Goal: Transaction & Acquisition: Purchase product/service

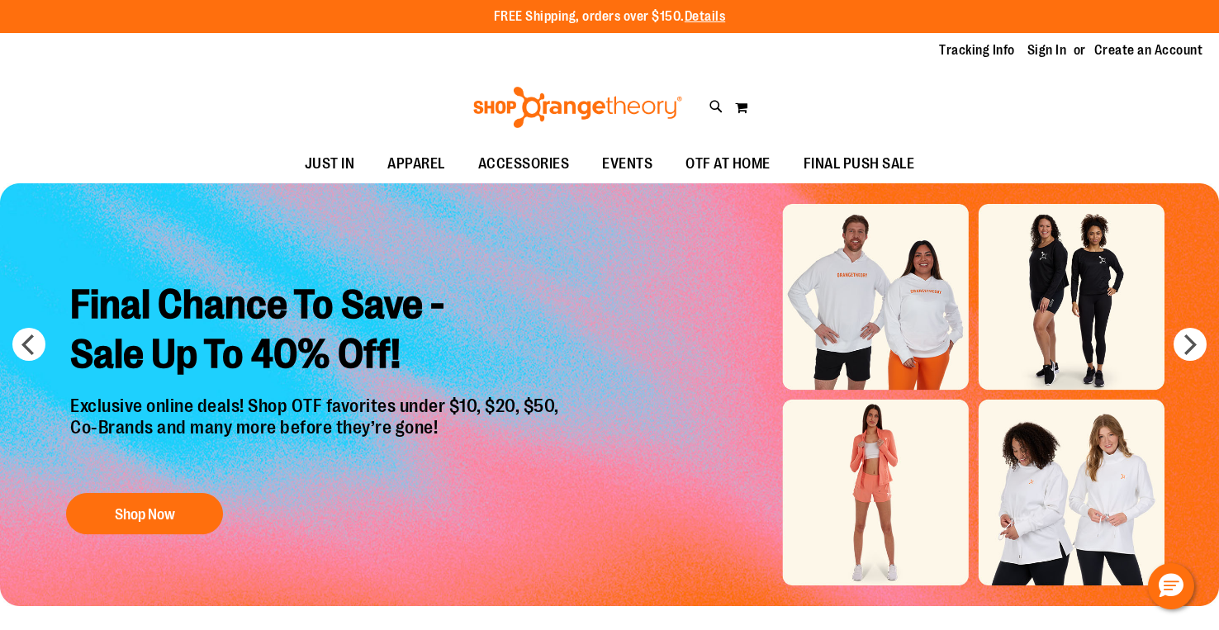
type input "**********"
drag, startPoint x: 0, startPoint y: 0, endPoint x: 1024, endPoint y: 45, distance: 1025.4
click at [1028, 45] on link "Sign In" at bounding box center [1048, 50] width 40 height 18
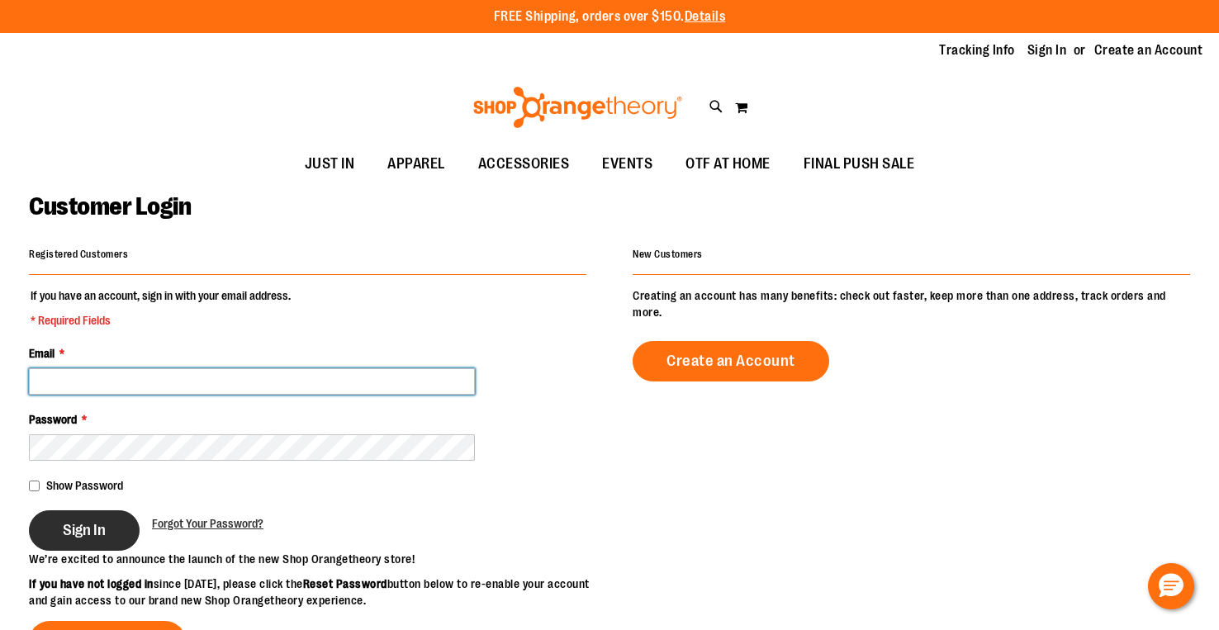
type input "**********"
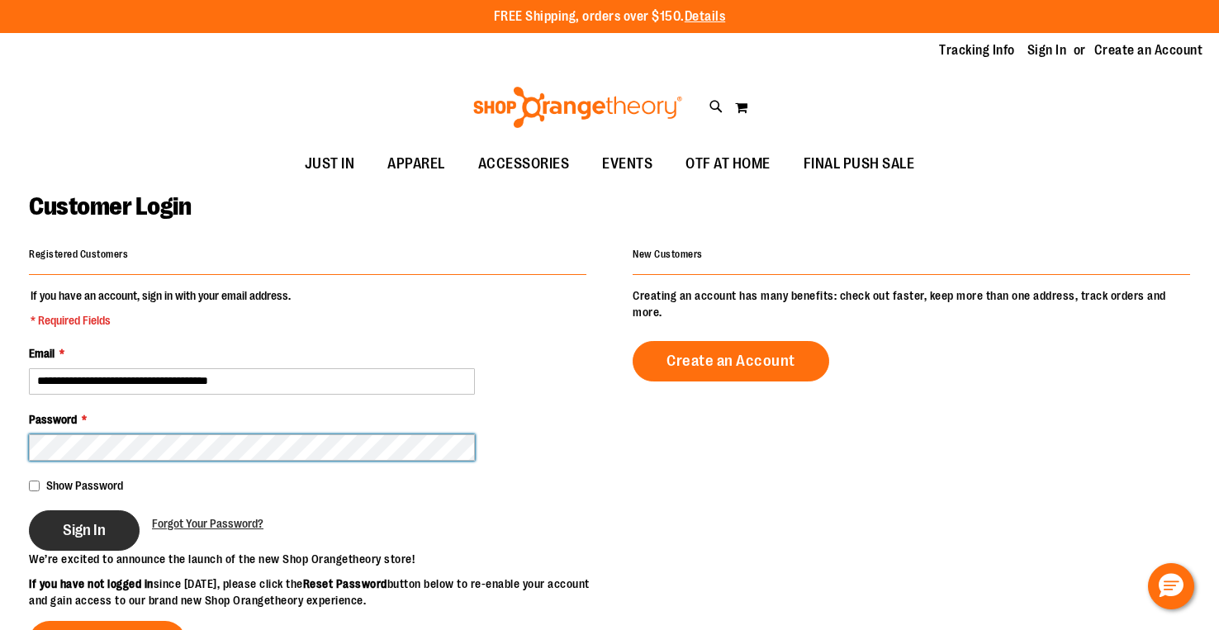
type input "**********"
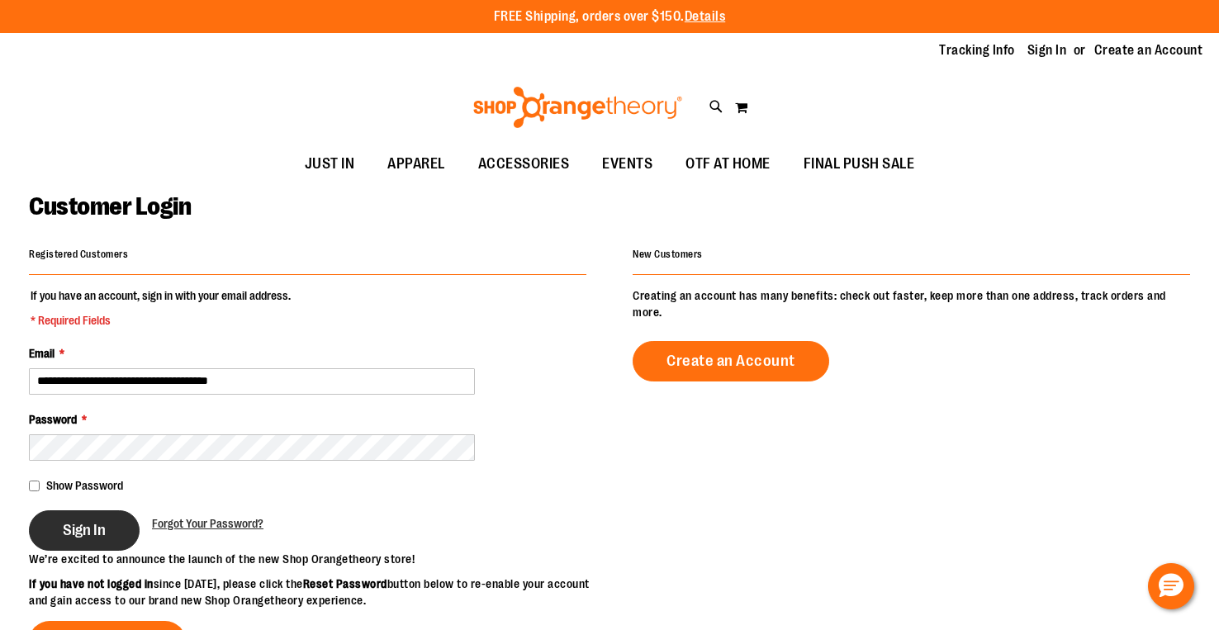
click at [96, 521] on span "Sign In" at bounding box center [84, 530] width 43 height 18
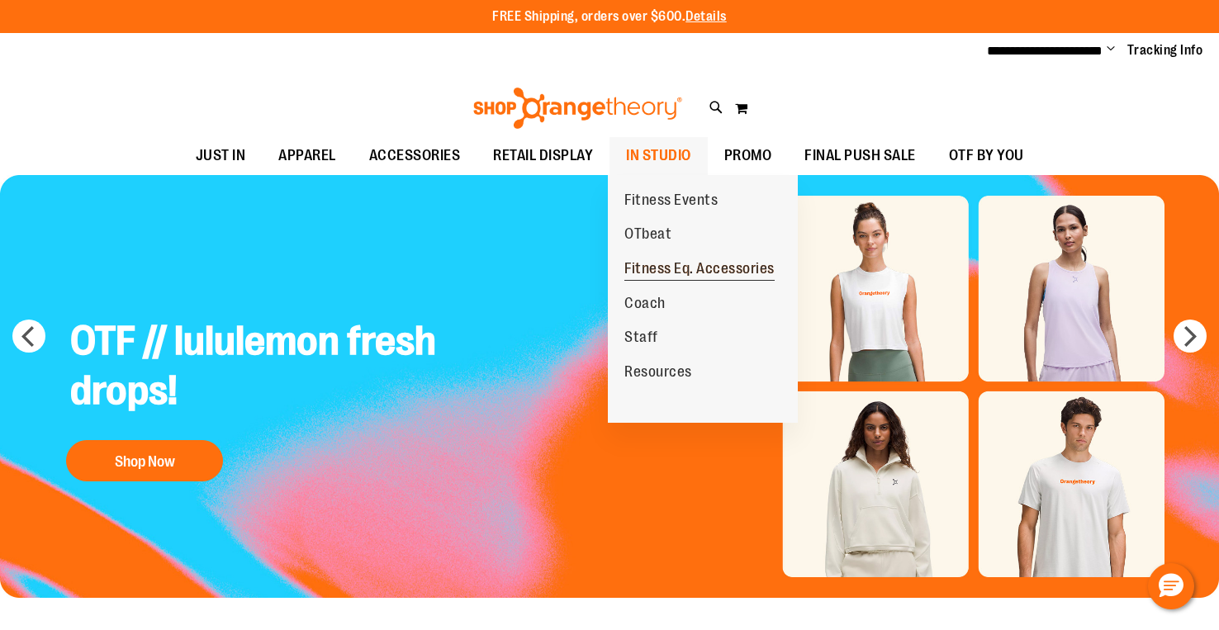
type input "**********"
drag, startPoint x: 663, startPoint y: 252, endPoint x: 655, endPoint y: 235, distance: 18.1
click at [655, 235] on ul "Fitness Events OTbeat Fitness Eq. Accessories Coach Staff Resources" at bounding box center [703, 299] width 190 height 248
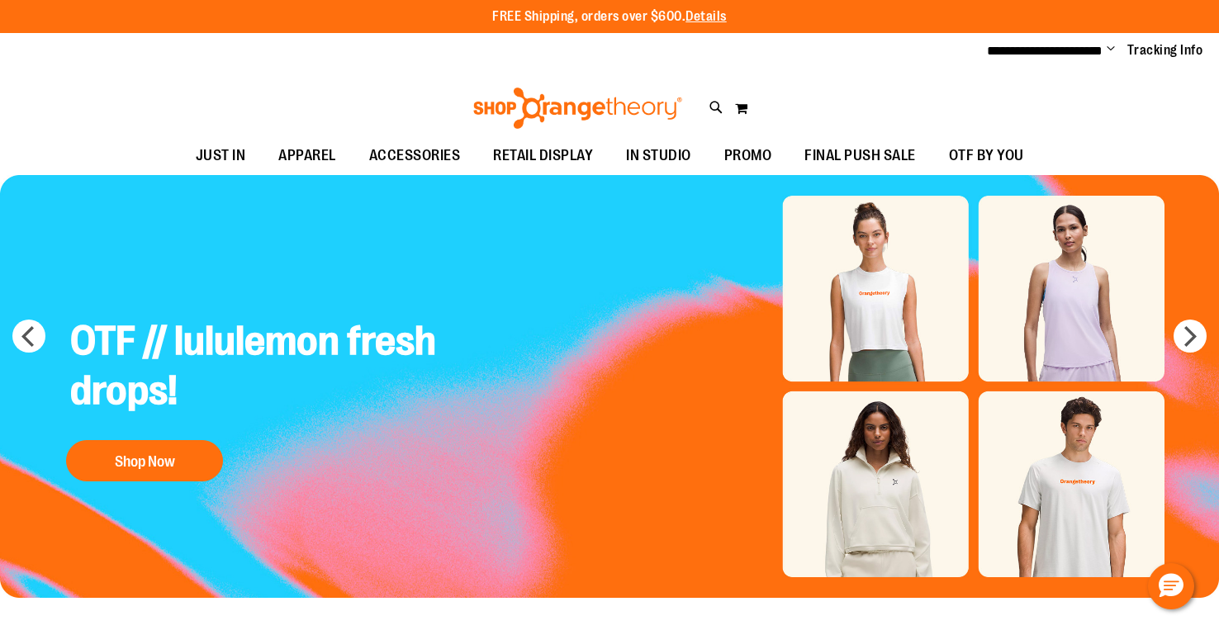
click at [655, 235] on img "Slide 1 of 7" at bounding box center [609, 387] width 1219 height 424
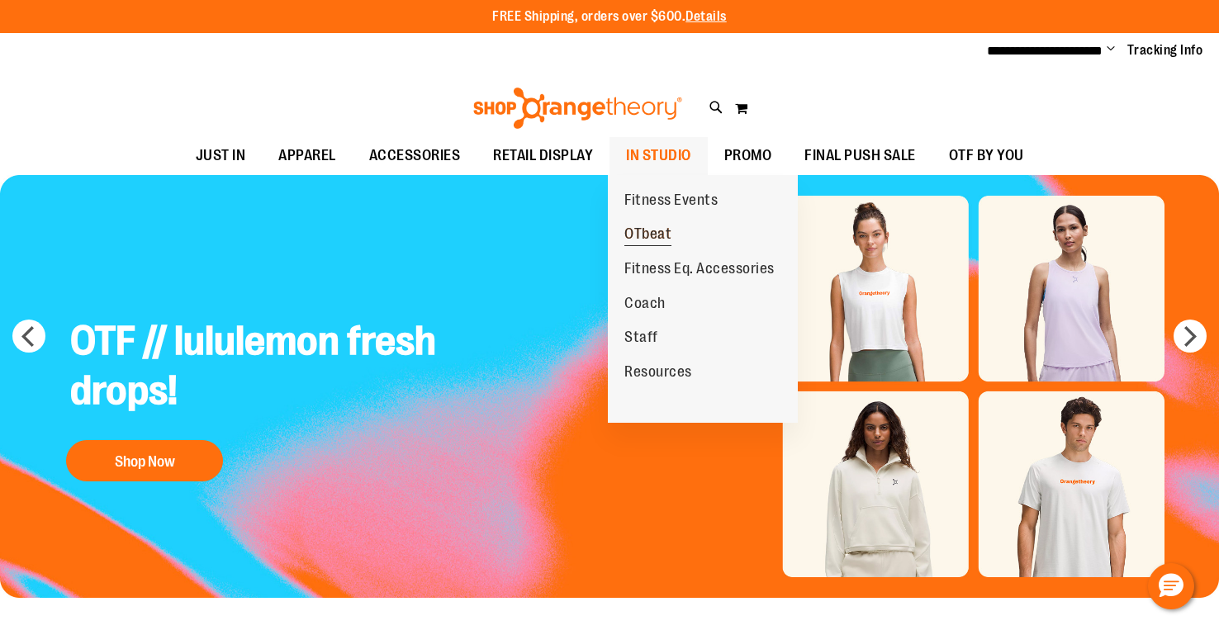
click at [651, 234] on span "OTbeat" at bounding box center [648, 236] width 47 height 21
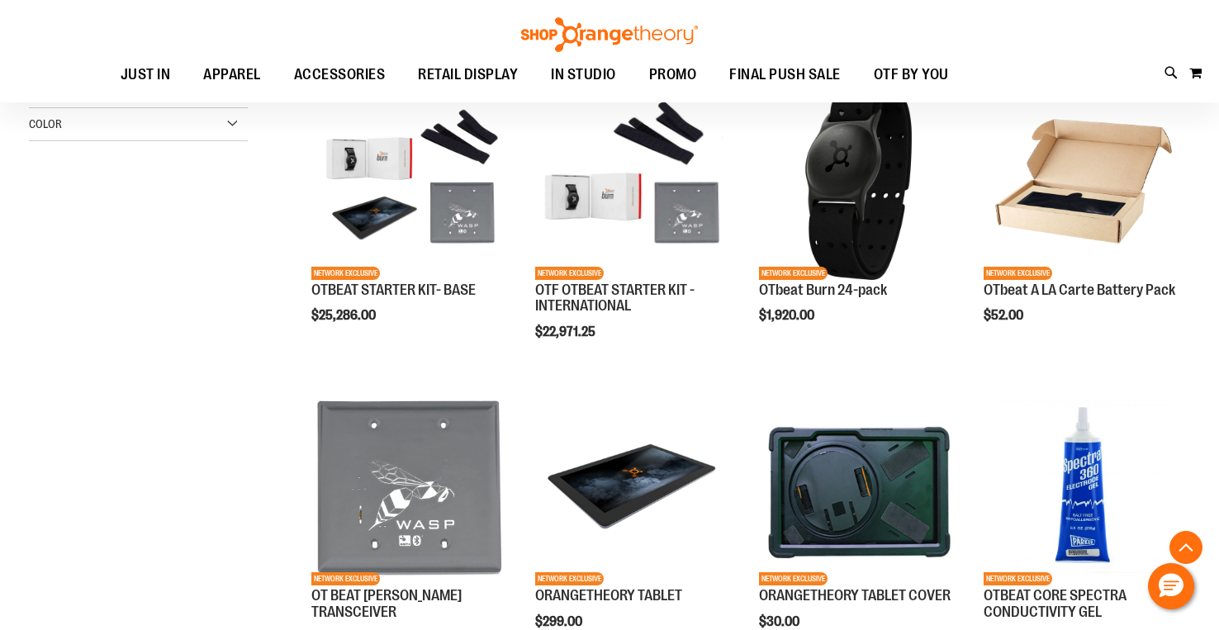
scroll to position [345, 0]
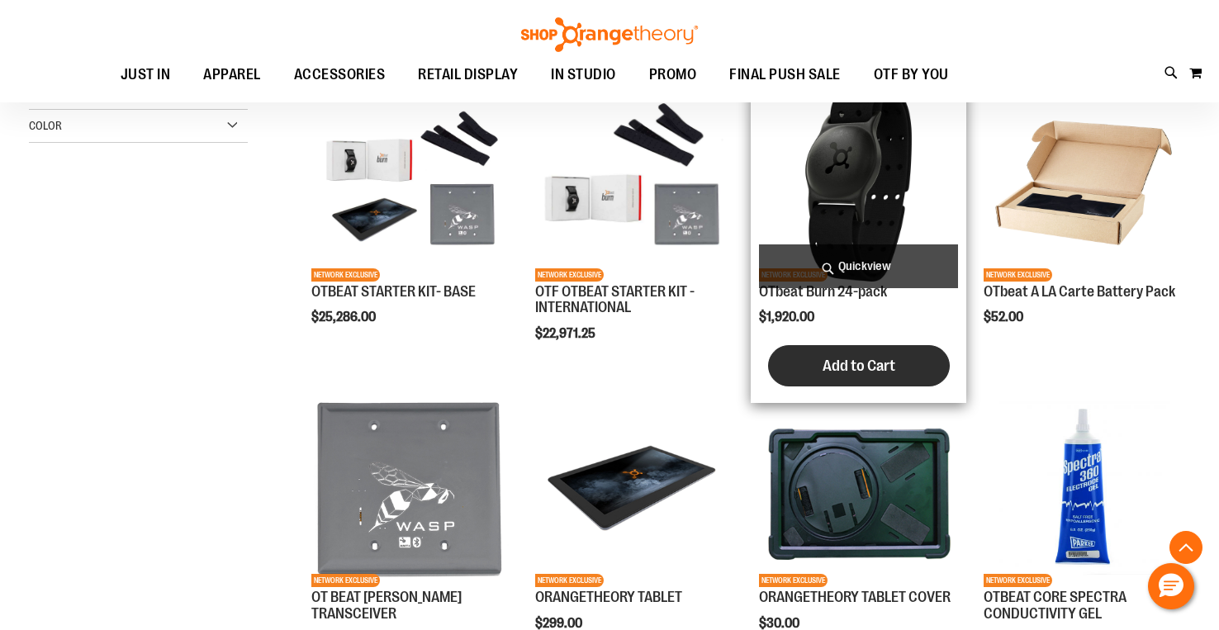
type input "**********"
click at [846, 363] on span "Add to Cart" at bounding box center [859, 366] width 73 height 18
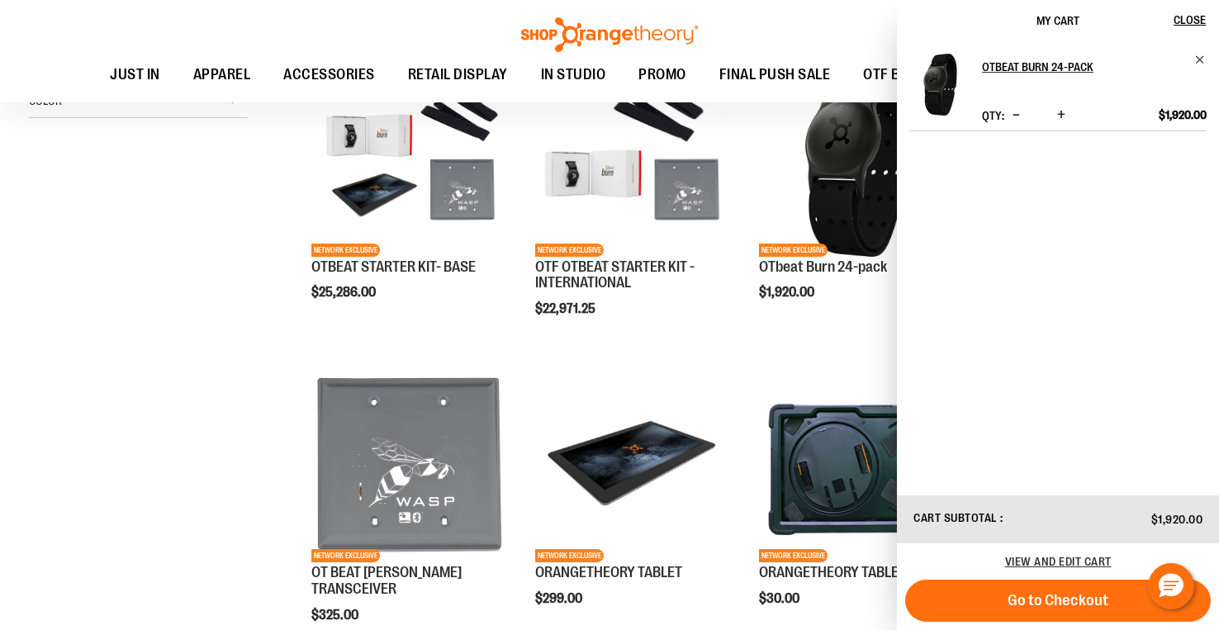
scroll to position [367, 0]
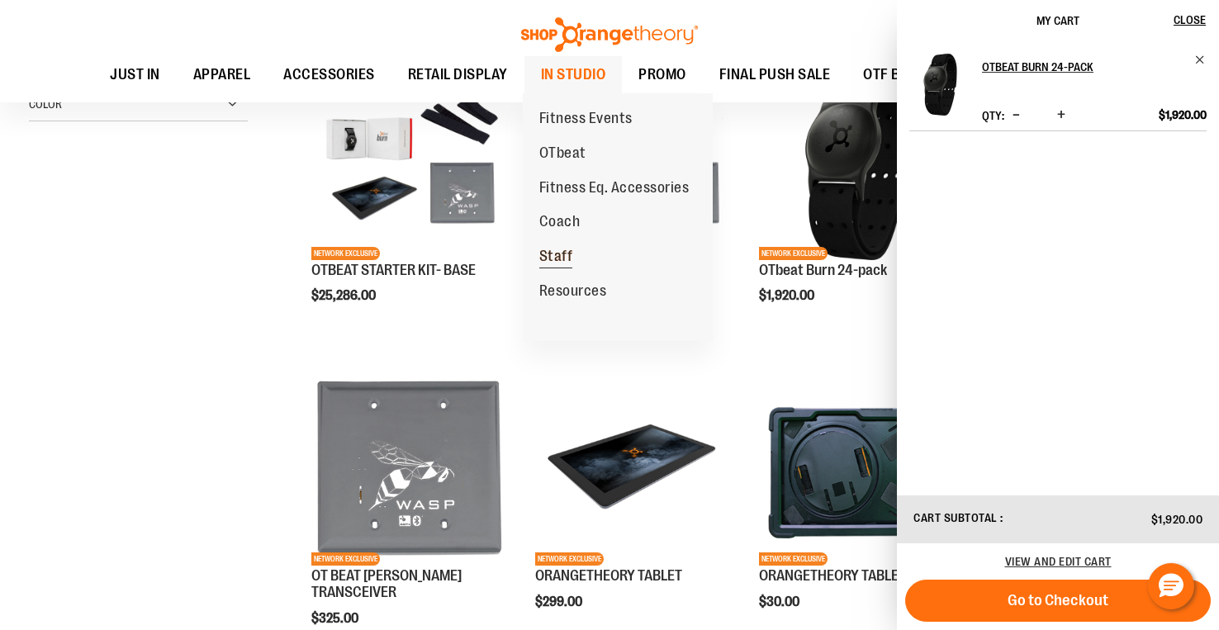
click at [558, 257] on span "Staff" at bounding box center [556, 258] width 34 height 21
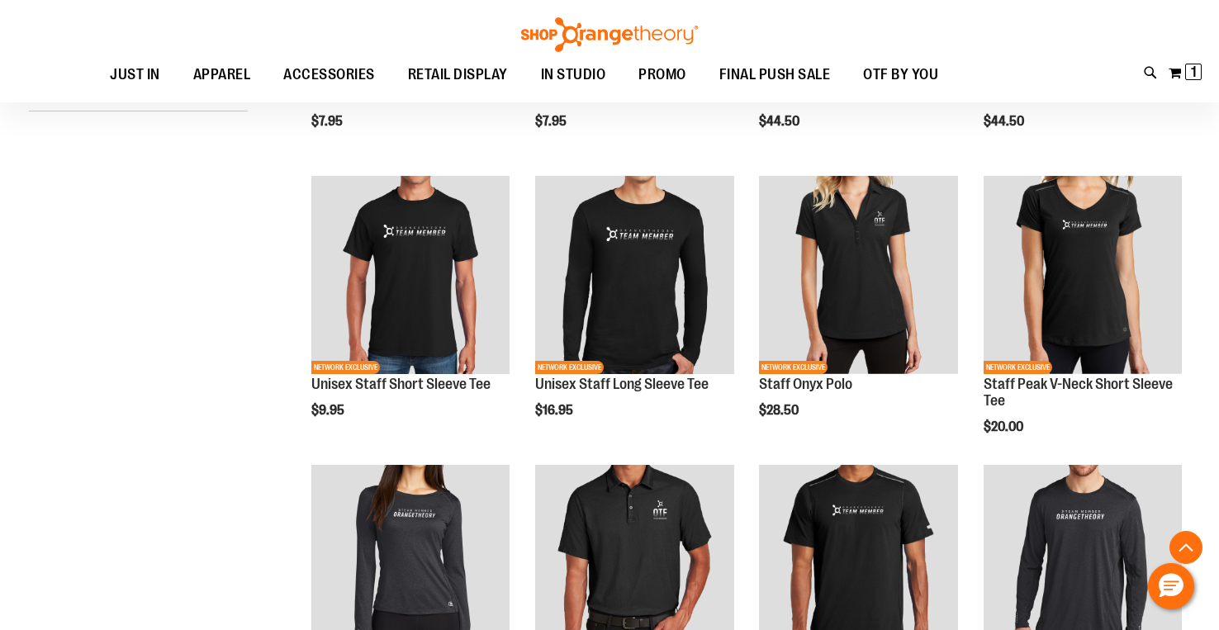
scroll to position [442, 0]
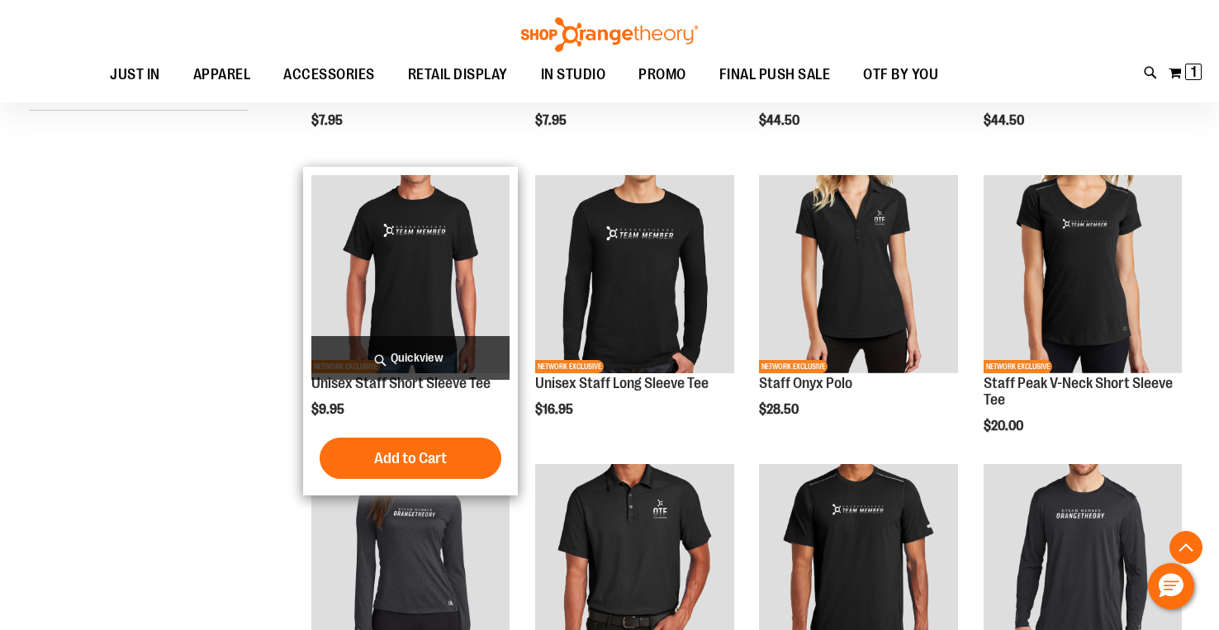
type input "**********"
click at [432, 282] on img "product" at bounding box center [410, 274] width 198 height 198
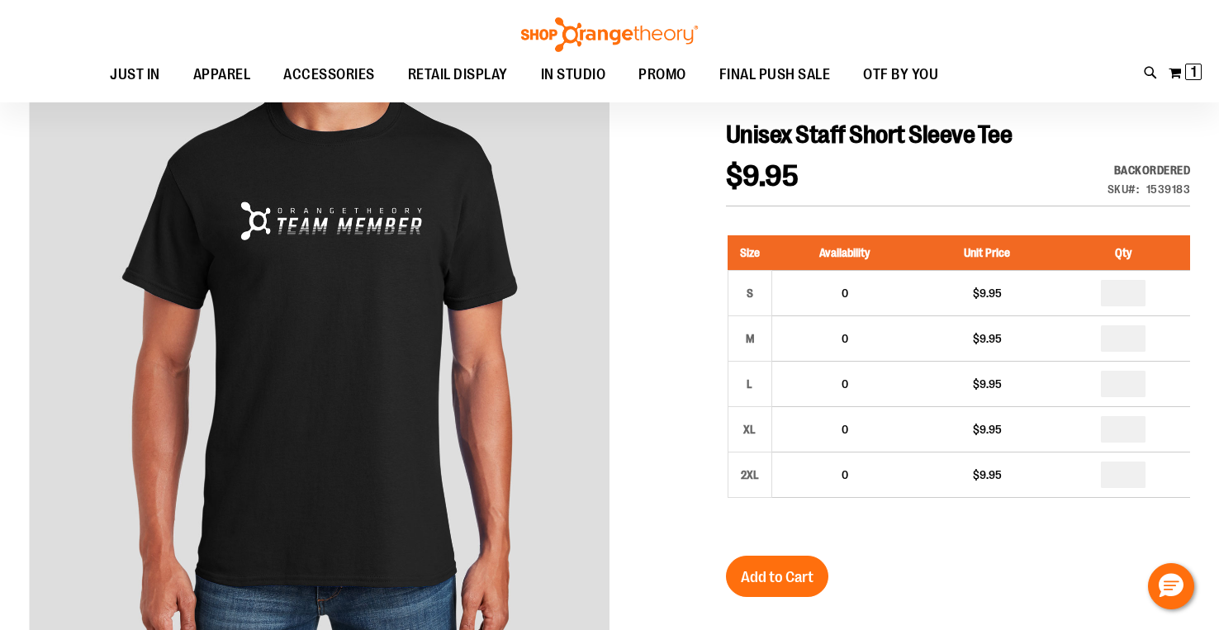
scroll to position [168, 0]
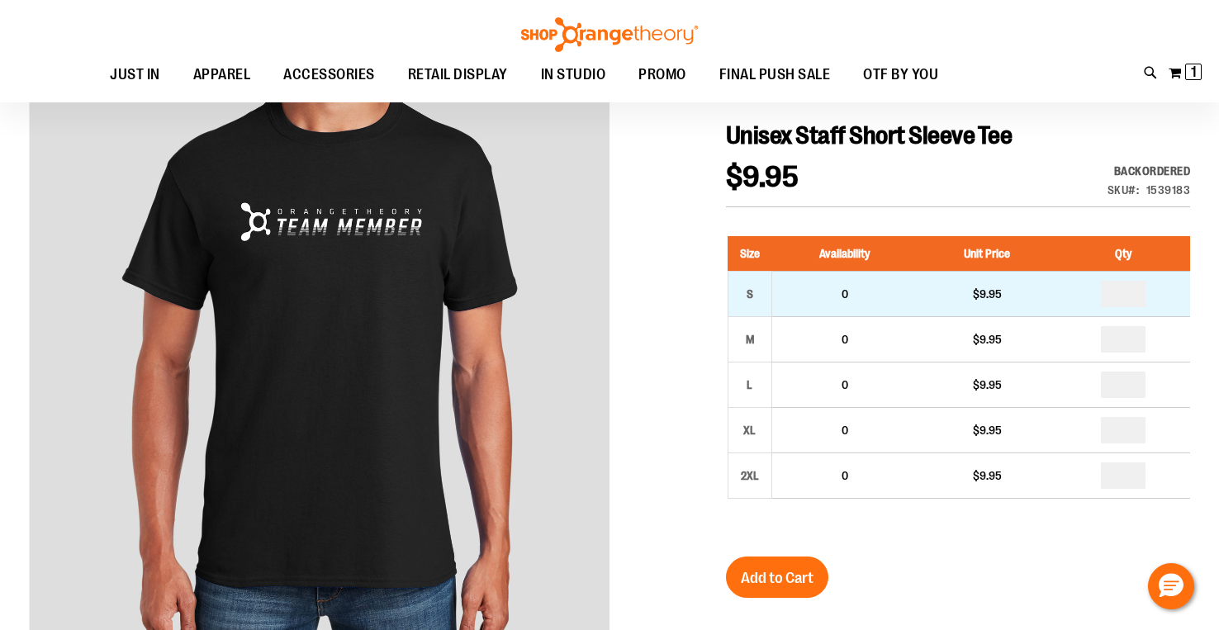
type input "**********"
drag, startPoint x: 1132, startPoint y: 286, endPoint x: 1043, endPoint y: 275, distance: 89.9
click at [1043, 275] on tr "S 0 $9.95" at bounding box center [959, 294] width 463 height 45
type input "*"
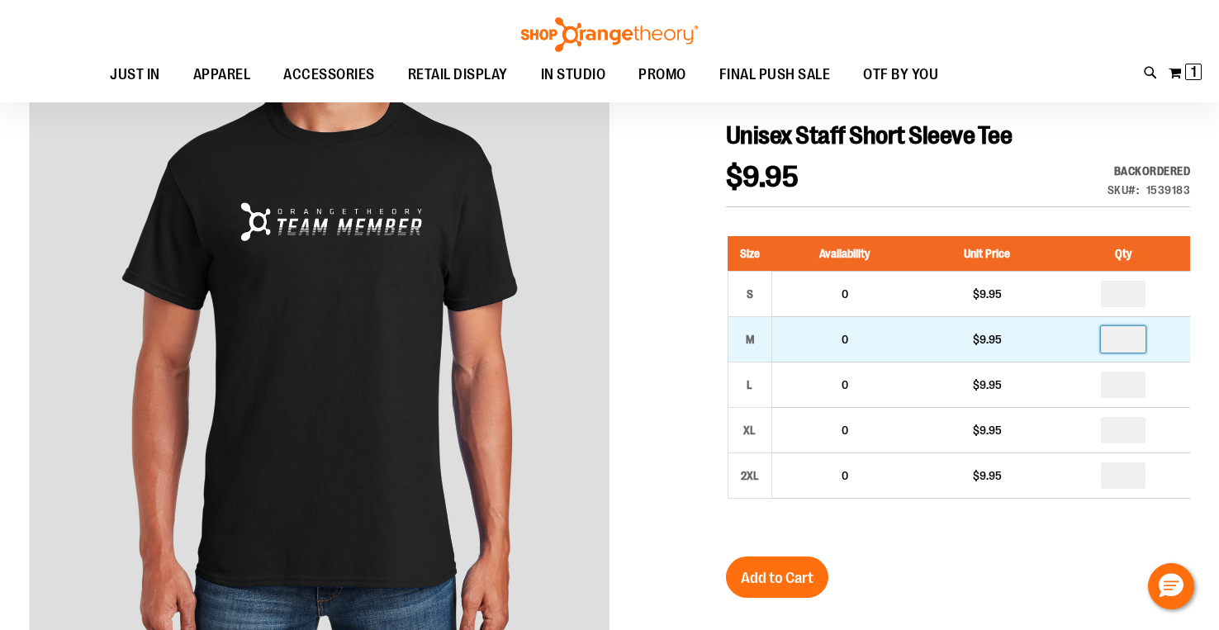
drag, startPoint x: 1122, startPoint y: 331, endPoint x: 1047, endPoint y: 316, distance: 76.6
click at [1047, 317] on tr "M 0 $9.95" at bounding box center [959, 339] width 463 height 45
type input "*"
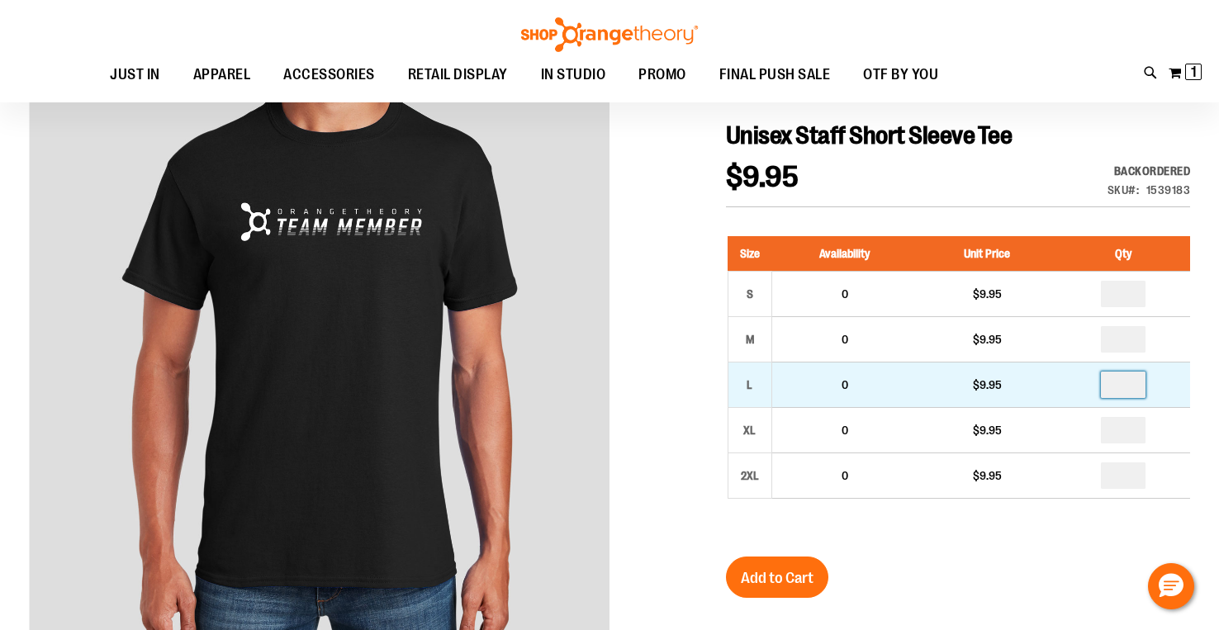
drag, startPoint x: 1117, startPoint y: 370, endPoint x: 1105, endPoint y: 369, distance: 11.6
click at [1105, 372] on input "number" at bounding box center [1123, 385] width 45 height 26
type input "*"
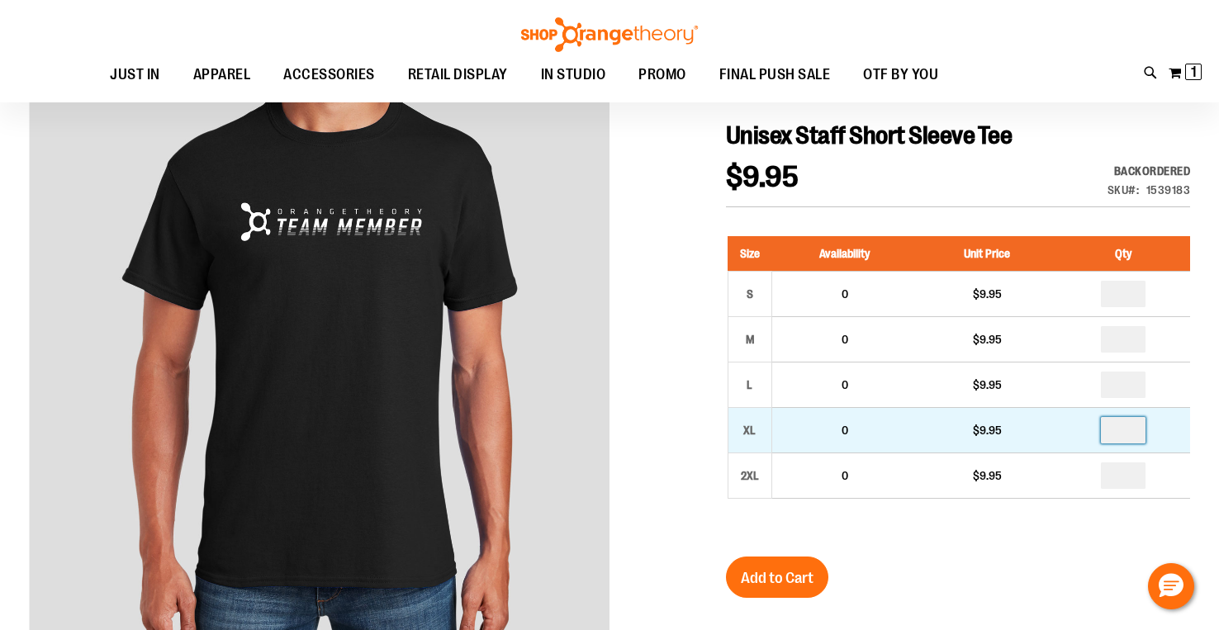
drag, startPoint x: 1137, startPoint y: 430, endPoint x: 1071, endPoint y: 415, distance: 67.9
type input "*"
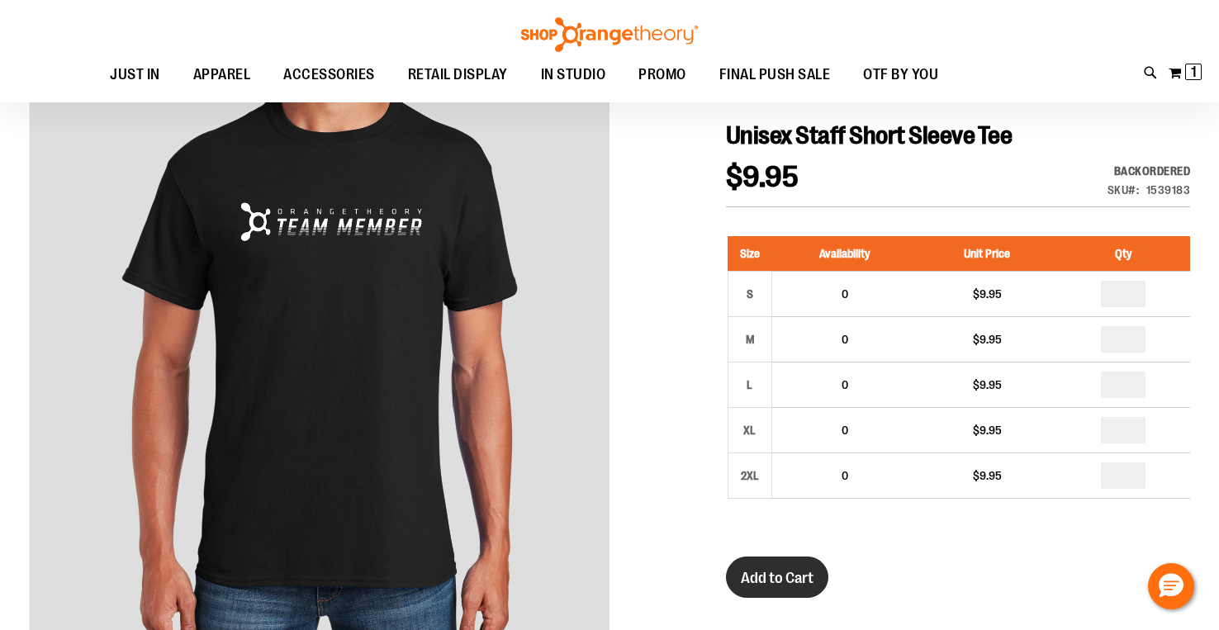
click at [814, 572] on span "Add to Cart" at bounding box center [777, 578] width 73 height 18
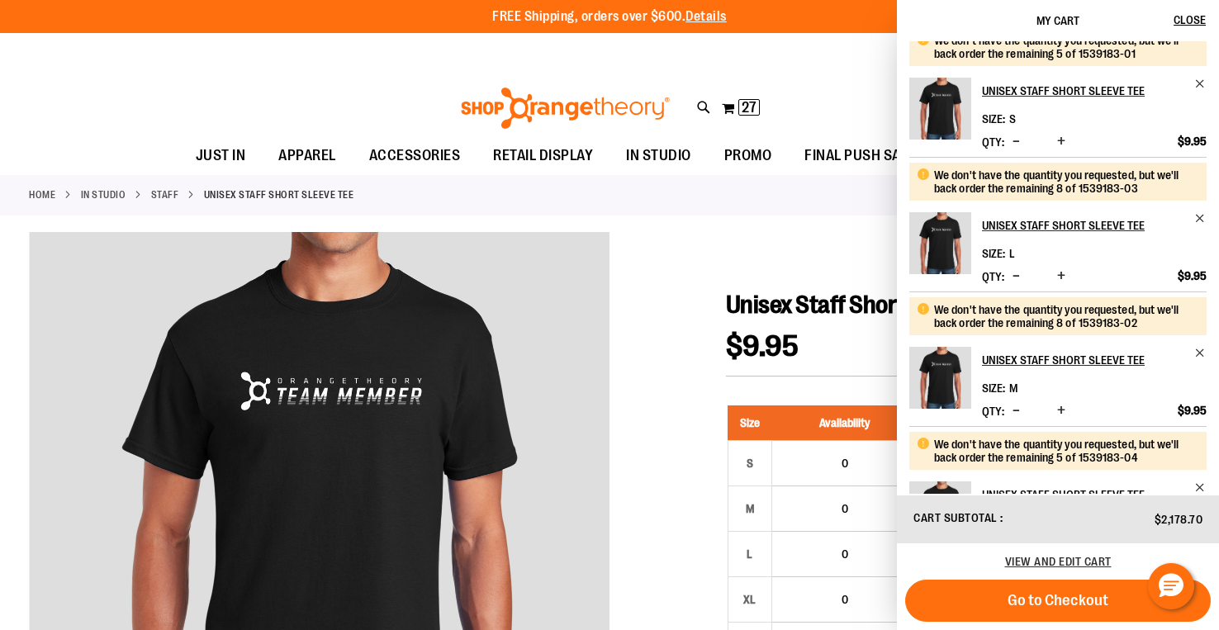
scroll to position [0, 0]
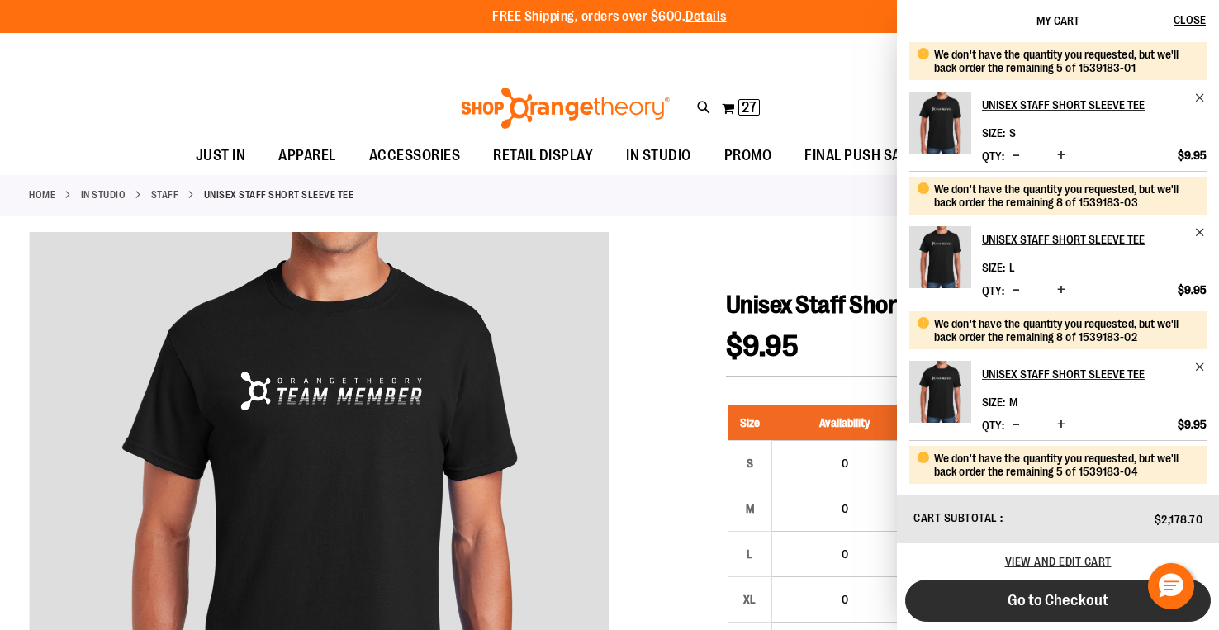
click at [996, 595] on button "Go to Checkout" at bounding box center [1058, 601] width 306 height 42
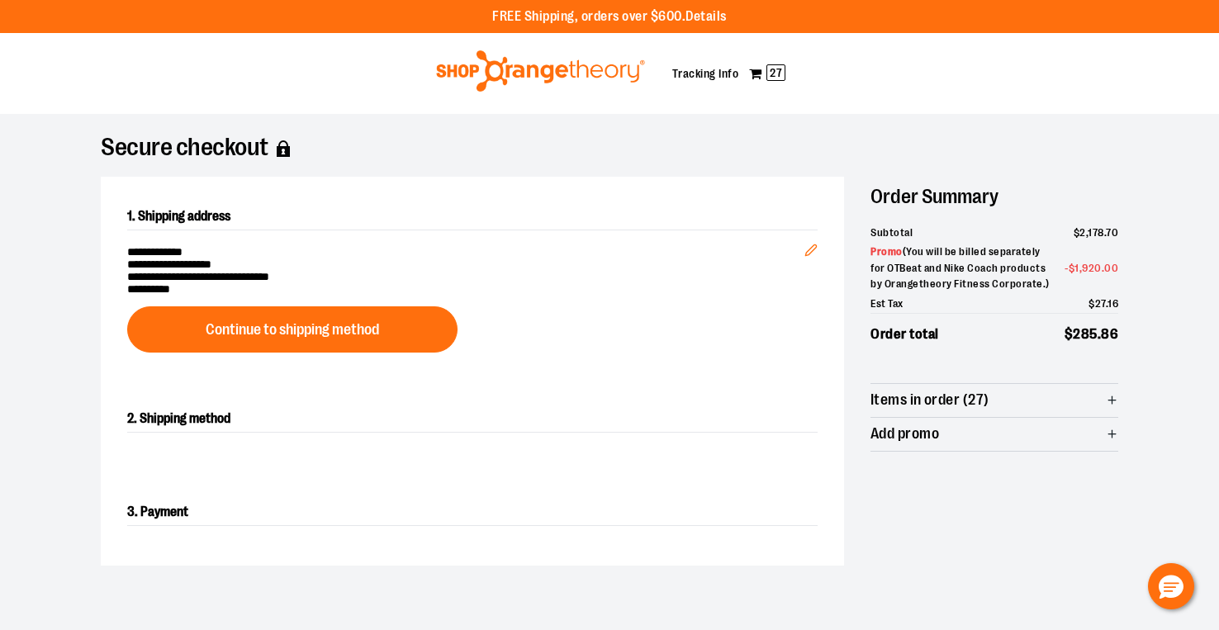
click at [395, 264] on div "**********" at bounding box center [472, 278] width 743 height 202
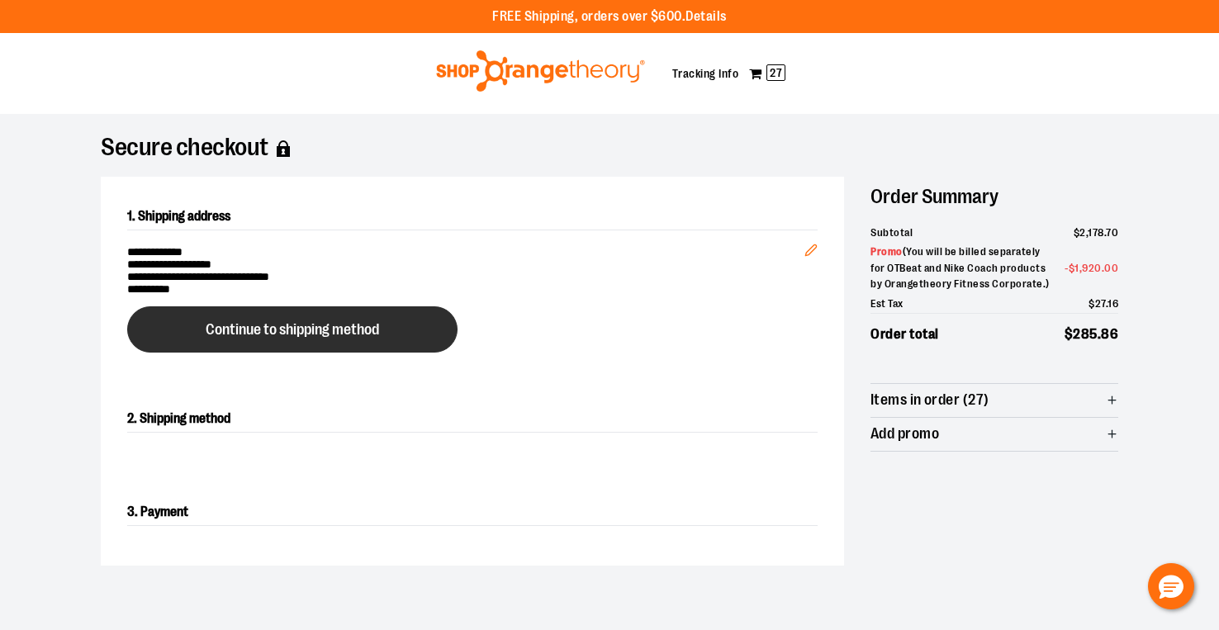
click at [361, 322] on span "Continue to shipping method" at bounding box center [292, 330] width 173 height 16
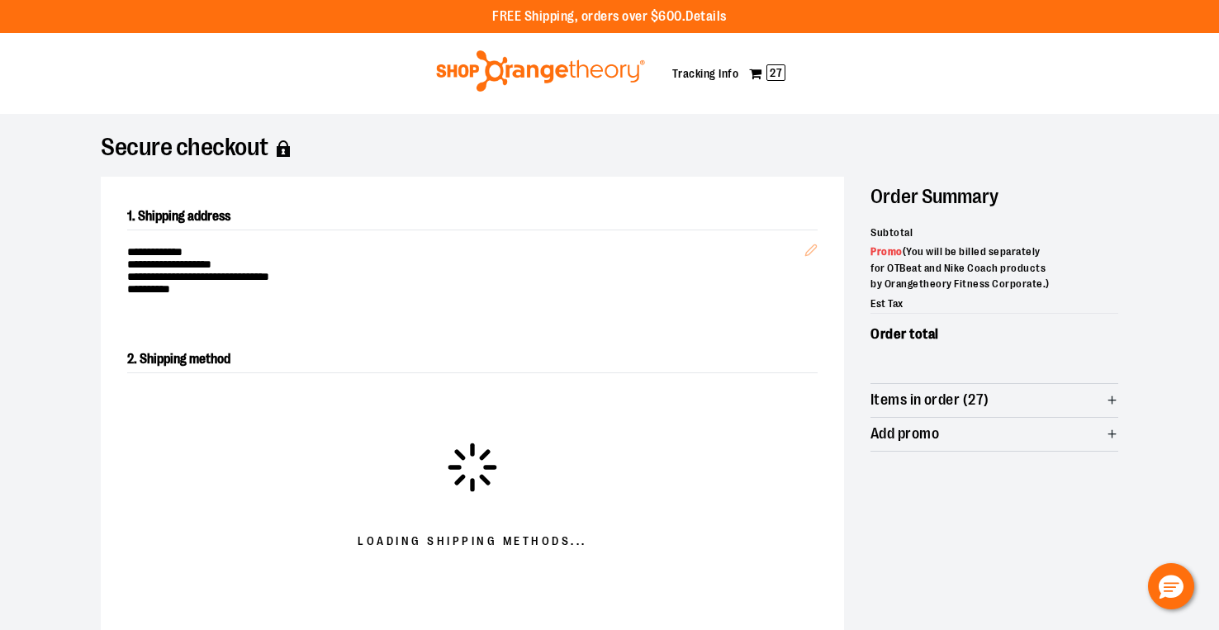
click at [361, 320] on div "2. Shipping method Loading shipping methods..." at bounding box center [472, 461] width 743 height 282
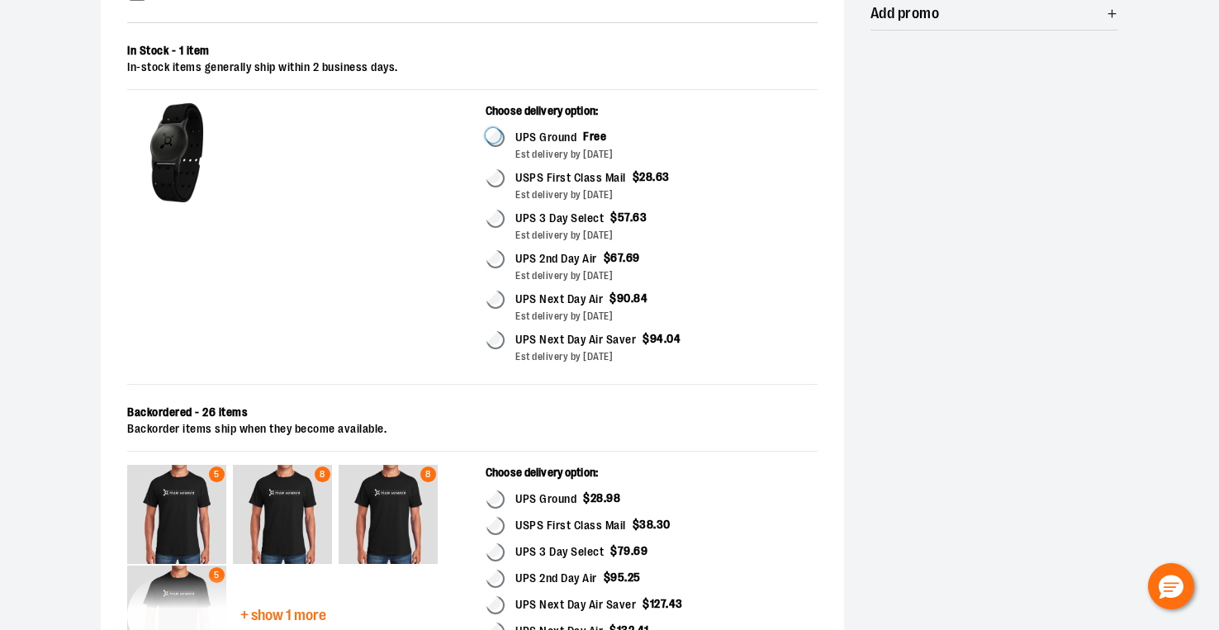
scroll to position [441, 0]
click at [285, 607] on span "+ show 1 more" at bounding box center [283, 615] width 86 height 16
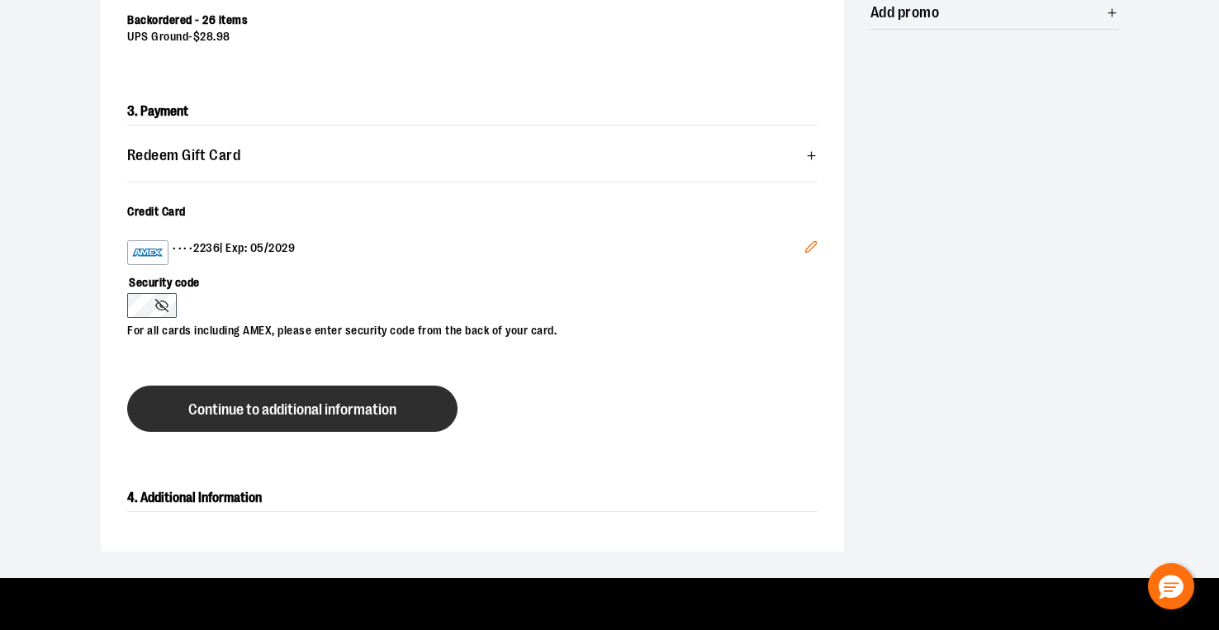
click at [134, 173] on div "3. Payment Redeem Gift Card Card number * Pin number * Apply gift card Cancel C…" at bounding box center [472, 265] width 743 height 387
click at [200, 402] on span "Continue to additional information" at bounding box center [292, 410] width 208 height 16
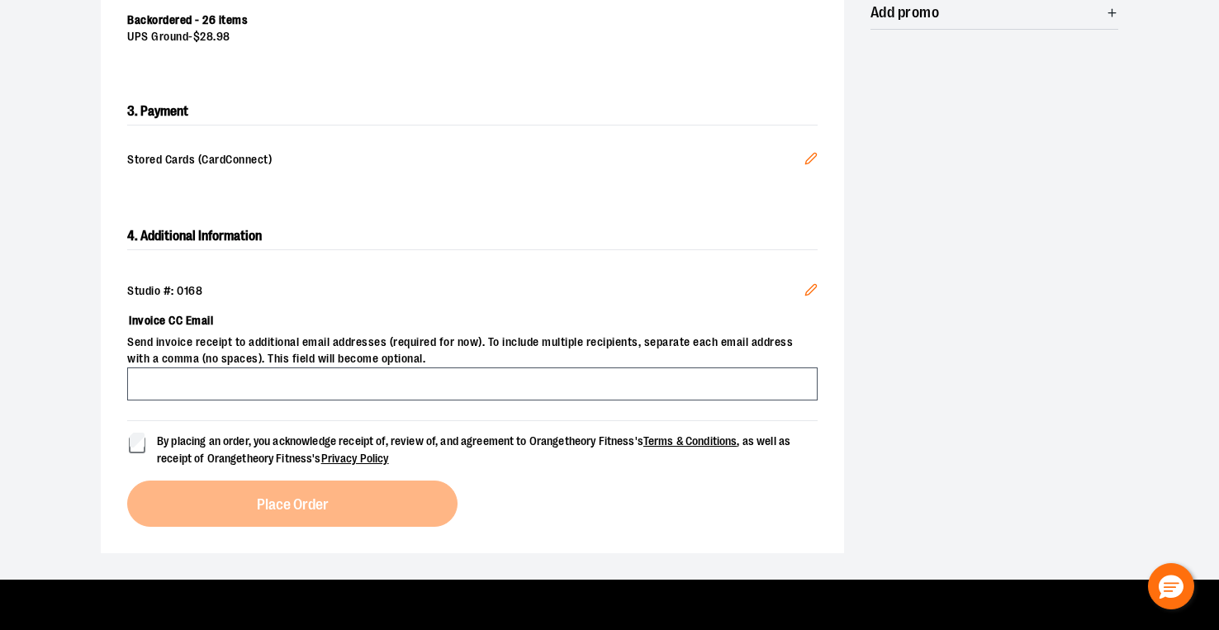
scroll to position [501, 0]
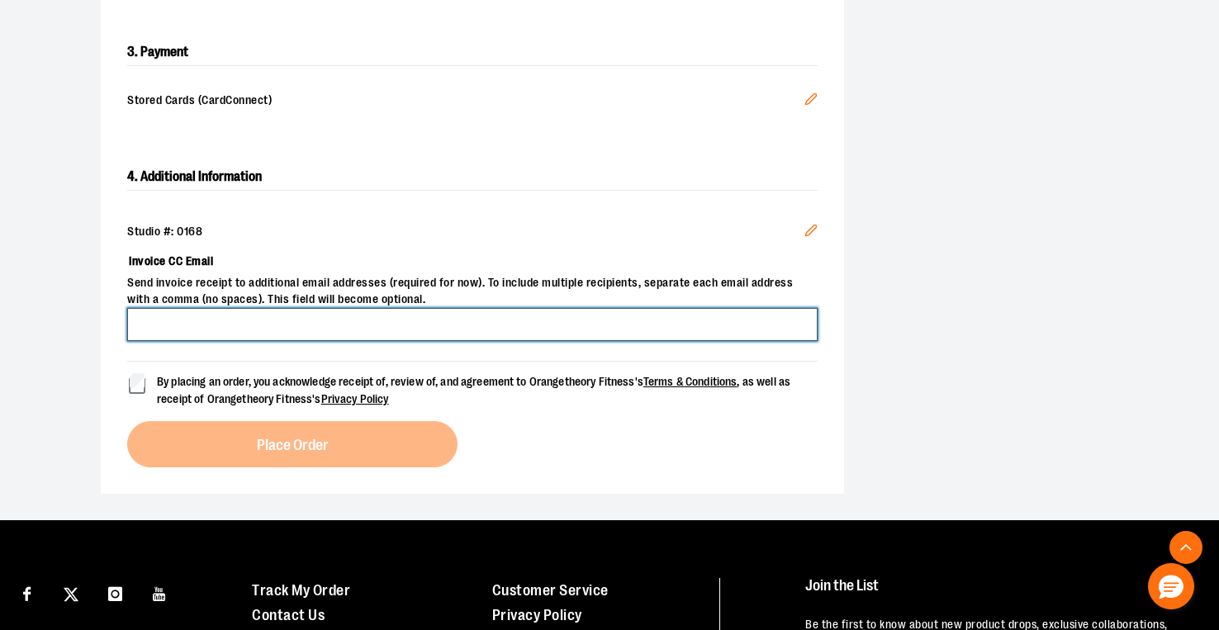
click at [281, 308] on input "Invoice CC Email" at bounding box center [472, 324] width 691 height 33
type input "**********"
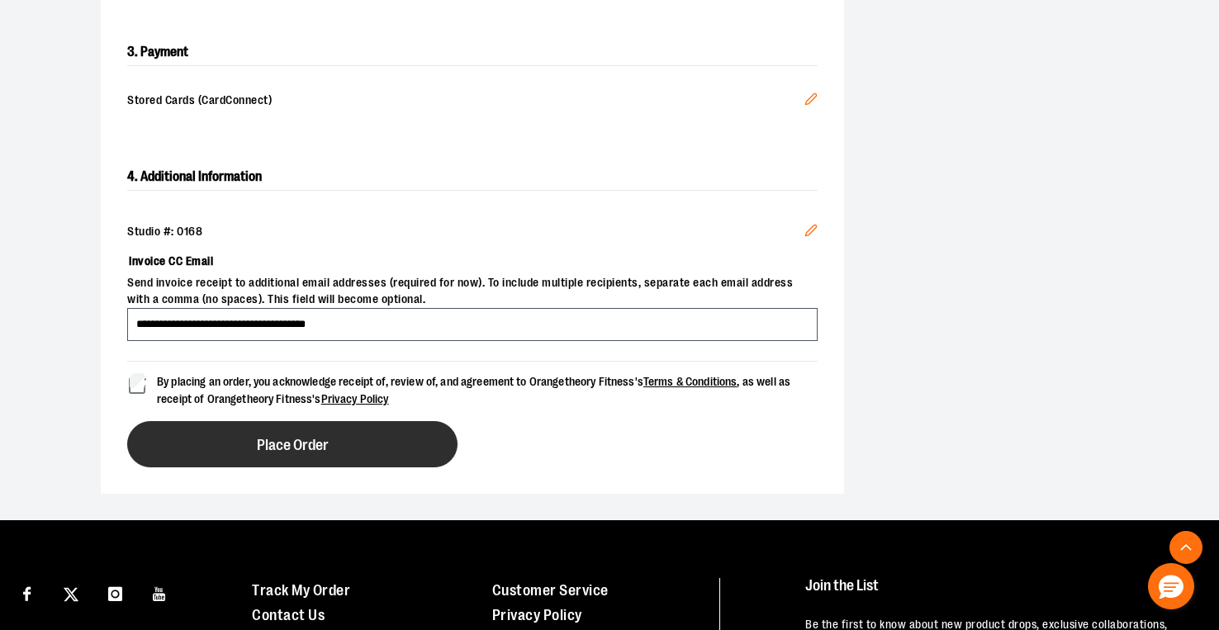
click at [257, 438] on span "Place Order" at bounding box center [293, 446] width 72 height 16
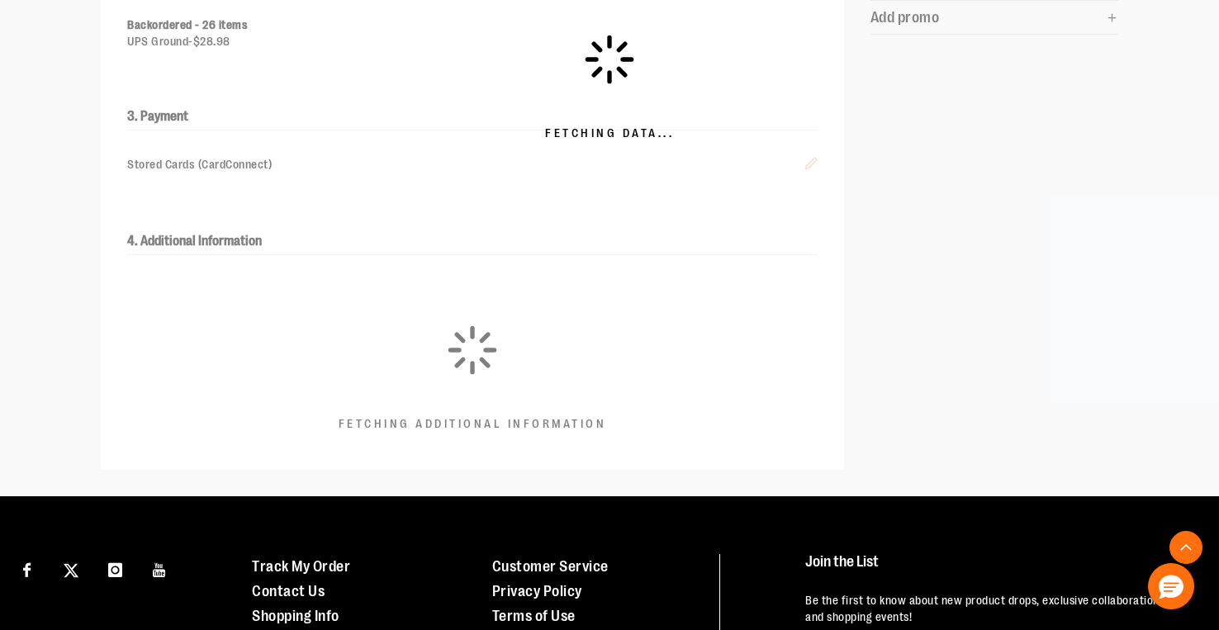
scroll to position [265, 0]
